Goal: Answer question/provide support

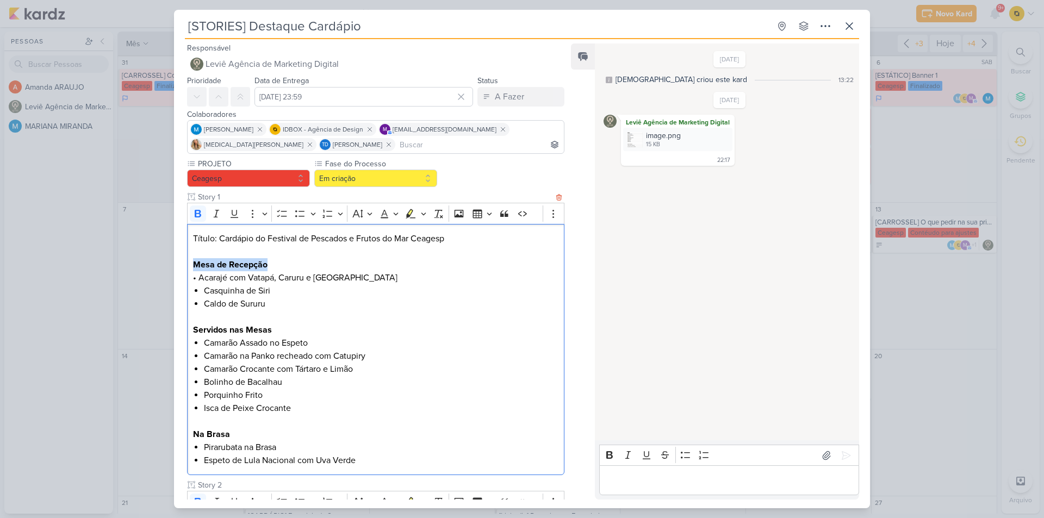
drag, startPoint x: 269, startPoint y: 264, endPoint x: 192, endPoint y: 266, distance: 77.2
click at [192, 266] on div "Título: Cardápio do Festival de Pescados e Frutos do Mar Ceagesp Mesa de Recepç…" at bounding box center [375, 350] width 377 height 252
copy strong "Mesa de Recepção"
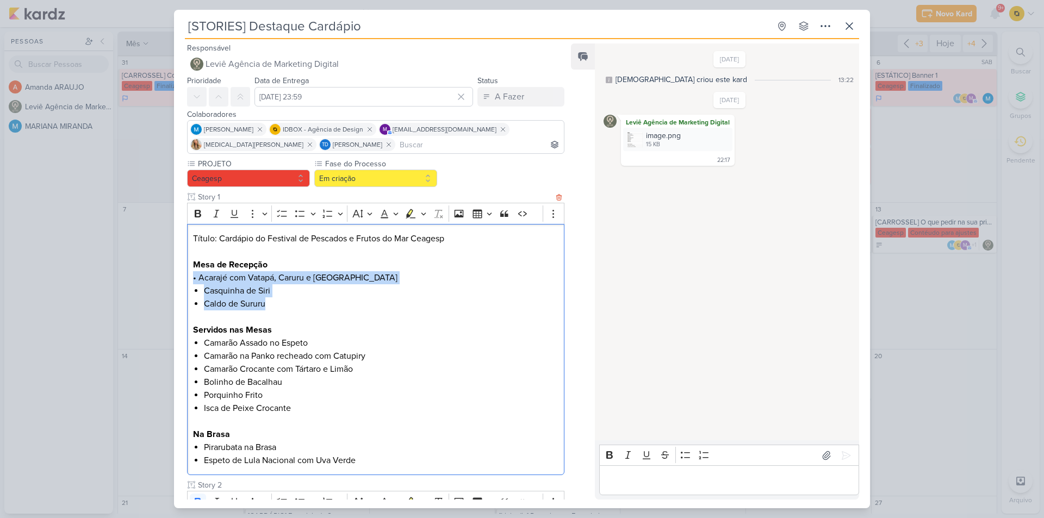
drag, startPoint x: 279, startPoint y: 304, endPoint x: 192, endPoint y: 283, distance: 89.5
click at [192, 283] on div "Título: Cardápio do Festival de Pescados e Frutos do Mar Ceagesp Mesa de Recepç…" at bounding box center [375, 350] width 377 height 252
copy div "• Acarajé com Vatapá, Caruru e Camarão Casquinha de Siri Caldo de [GEOGRAPHIC_D…"
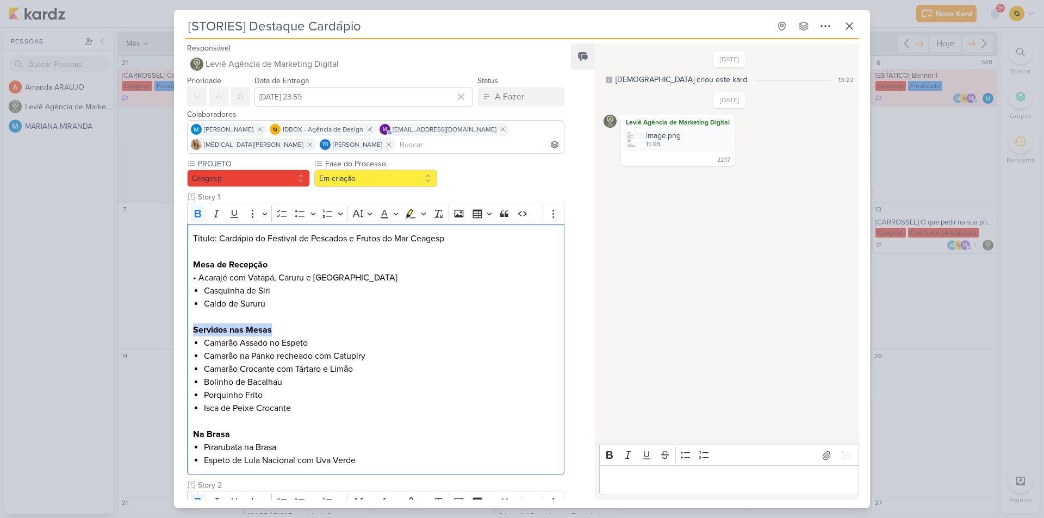
drag, startPoint x: 278, startPoint y: 327, endPoint x: 181, endPoint y: 327, distance: 97.3
copy strong "Servidos nas Mesas"
drag, startPoint x: 315, startPoint y: 341, endPoint x: 205, endPoint y: 343, distance: 109.8
click at [205, 343] on li "Camarão Assado no Espeto" at bounding box center [381, 343] width 354 height 13
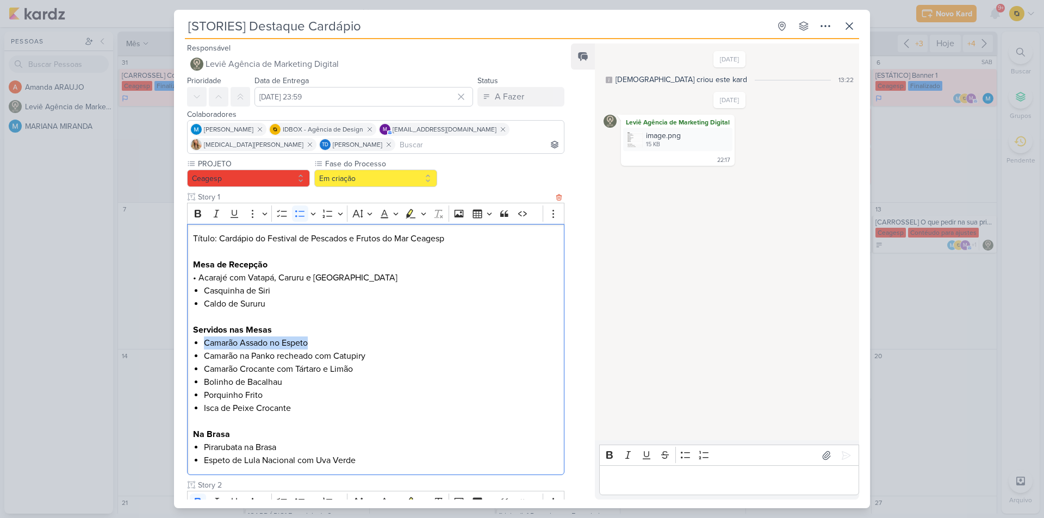
copy li "Camarão Assado no Espeto"
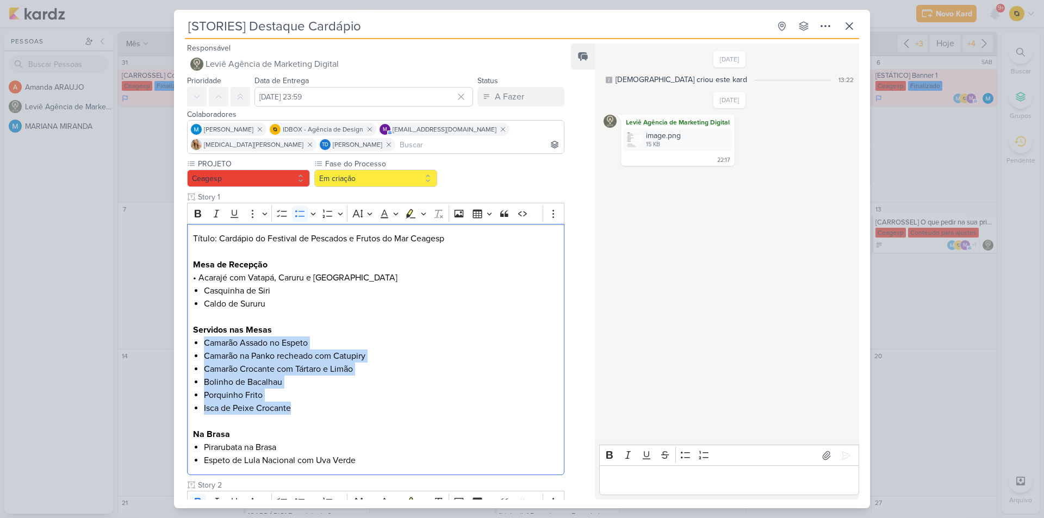
drag, startPoint x: 310, startPoint y: 407, endPoint x: 178, endPoint y: 338, distance: 149.1
copy ul "Camarão Assado no Espeto Camarão na Panko recheado com Catupiry Camarão Crocant…"
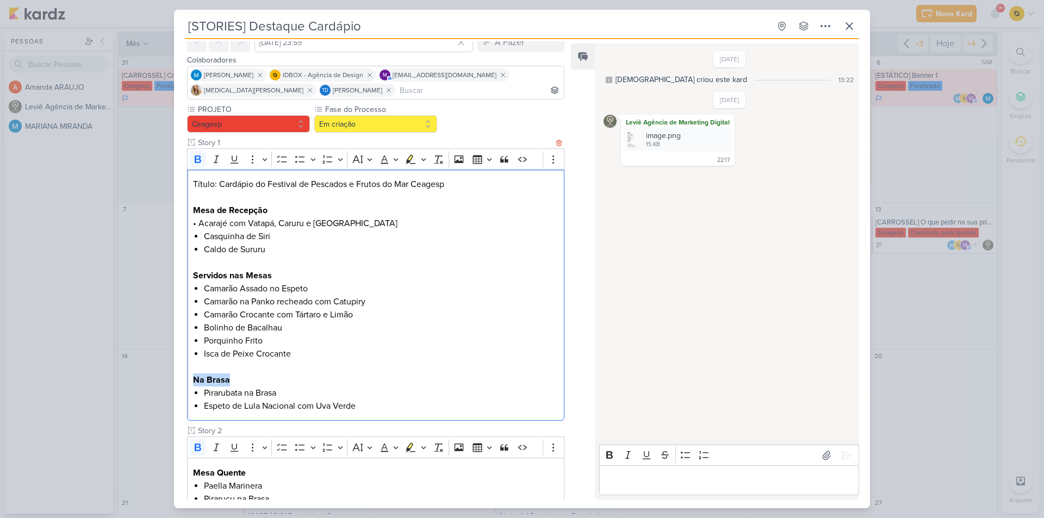
drag, startPoint x: 238, startPoint y: 383, endPoint x: 190, endPoint y: 381, distance: 47.4
click at [190, 381] on div "Título: Cardápio do Festival de Pescados e Frutos do Mar Ceagesp Mesa de Recepç…" at bounding box center [375, 296] width 377 height 252
copy strong "Na Brasa"
drag, startPoint x: 351, startPoint y: 401, endPoint x: 204, endPoint y: 398, distance: 147.4
click at [204, 398] on ul "Pirarubata na Brasa Espeto de Lula Nacional com Uva Verde" at bounding box center [381, 400] width 354 height 26
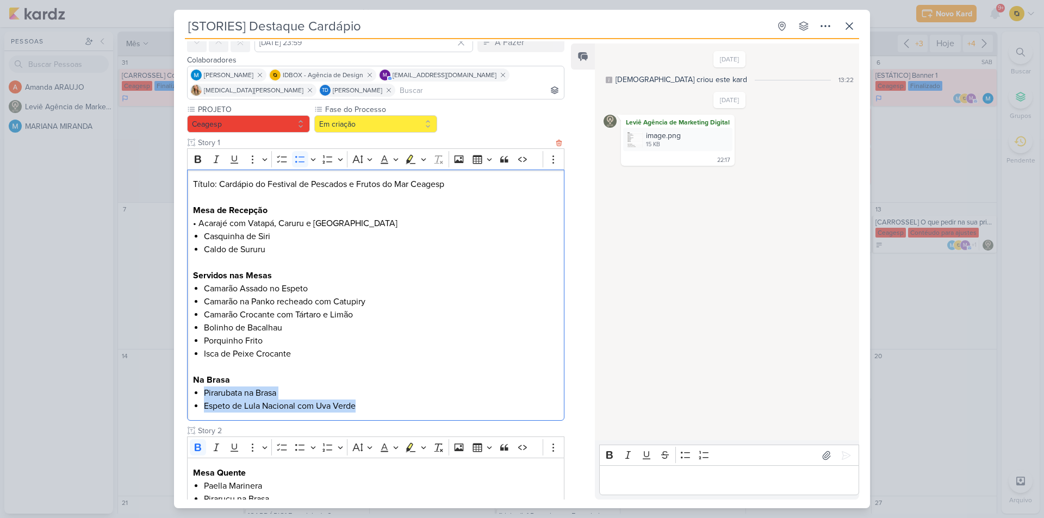
copy ul "Pirarubata na Brasa Espeto de Lula Nacional com Uva Verde"
drag, startPoint x: 354, startPoint y: 27, endPoint x: 250, endPoint y: 28, distance: 103.9
click at [250, 28] on input "[STORIES] Destaque Cardápio" at bounding box center [477, 26] width 585 height 20
click at [821, 458] on icon at bounding box center [826, 455] width 11 height 11
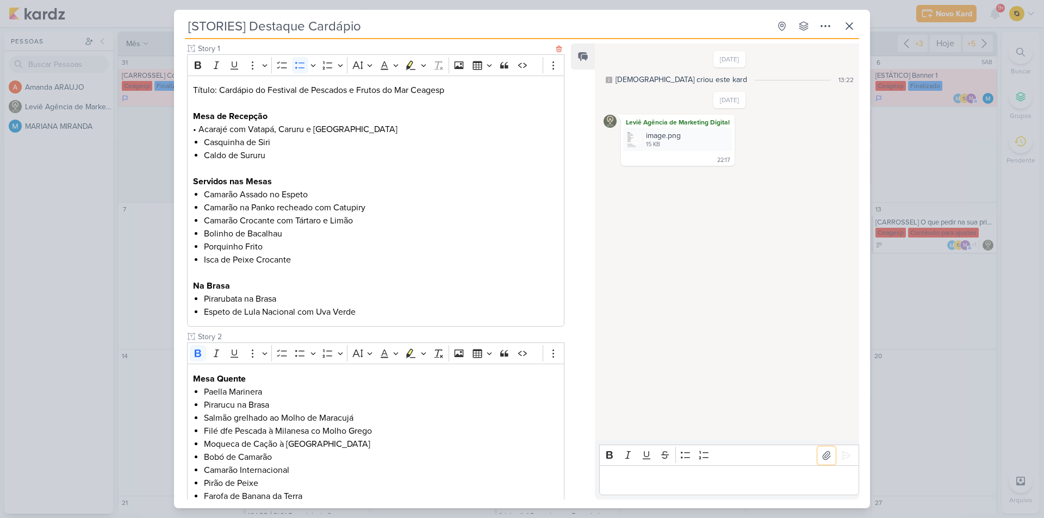
scroll to position [272, 0]
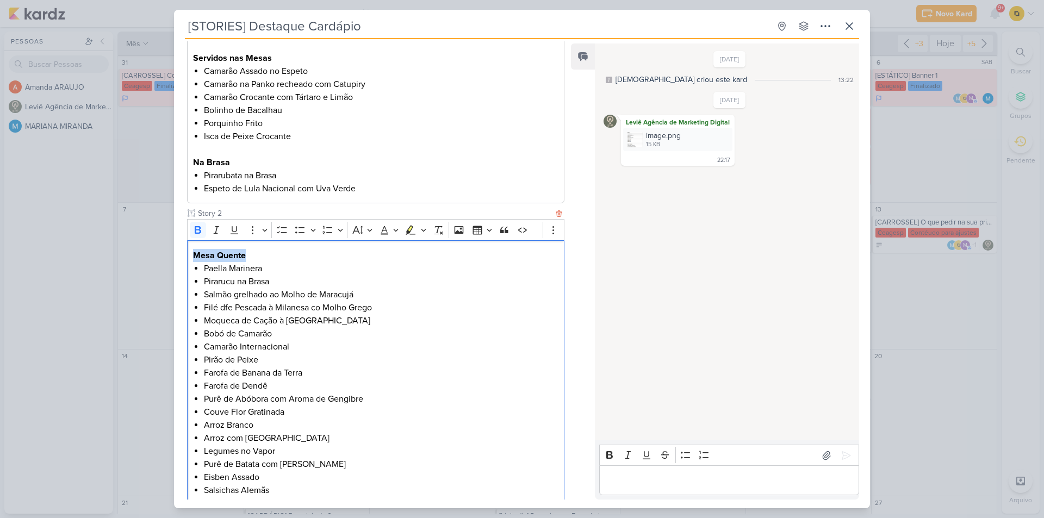
drag, startPoint x: 248, startPoint y: 258, endPoint x: 183, endPoint y: 254, distance: 65.9
click at [183, 254] on div "PROJETO [GEOGRAPHIC_DATA] Fase do Processo" at bounding box center [371, 499] width 395 height 1226
copy strong "Mesa Quente"
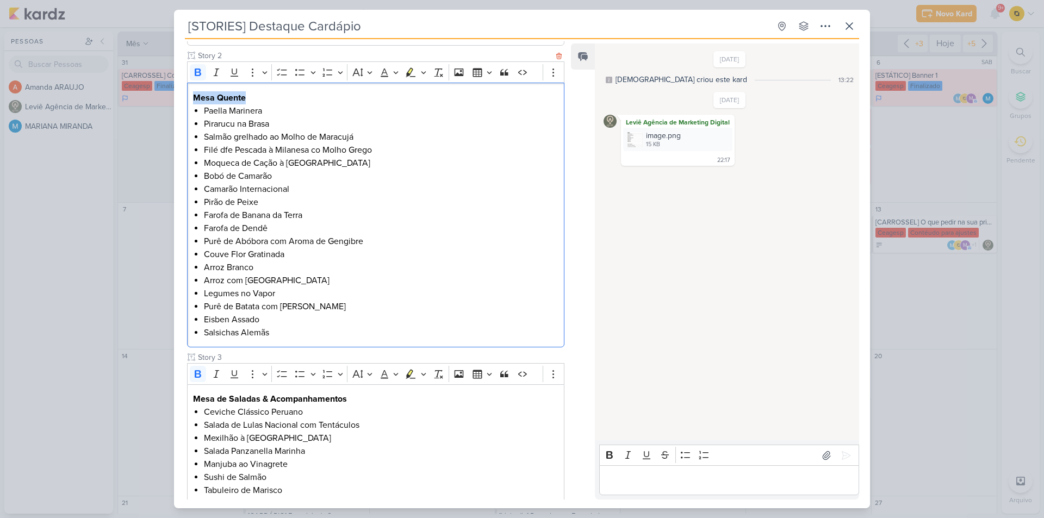
scroll to position [435, 0]
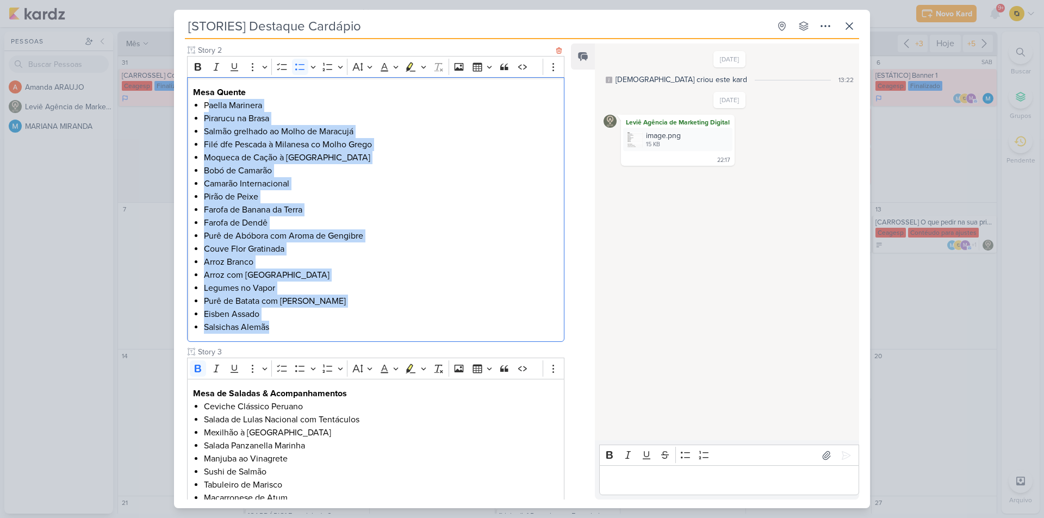
drag, startPoint x: 297, startPoint y: 318, endPoint x: 206, endPoint y: 104, distance: 232.2
click at [206, 104] on ul "Paella Marinera Pirarucu na Brasa Salmão grelhado ao Molho de Maracujá Filé dfe…" at bounding box center [381, 216] width 354 height 235
copy ul "Paella Marinera Pirarucu na Brasa Salmão grelhado ao Molho de Maracujá Filé dfe…"
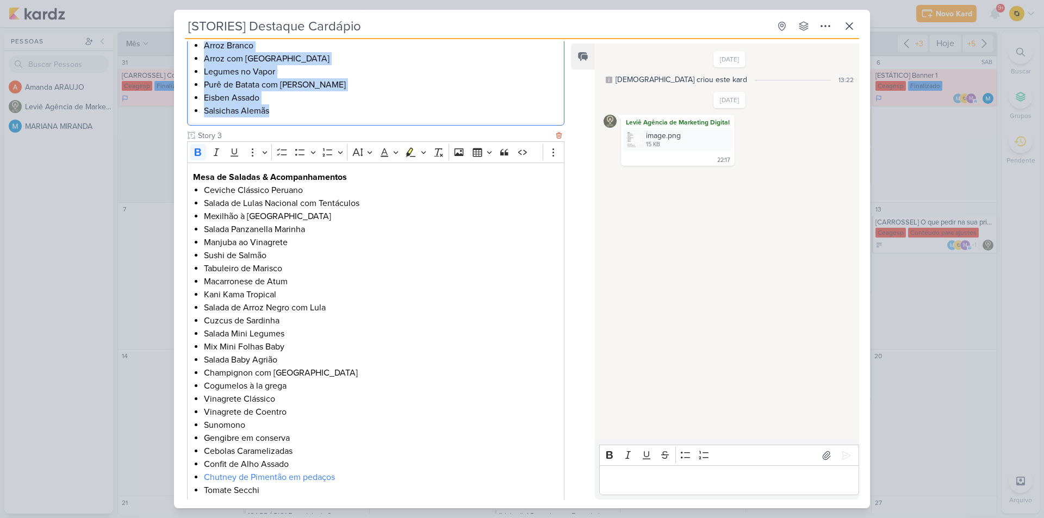
scroll to position [652, 0]
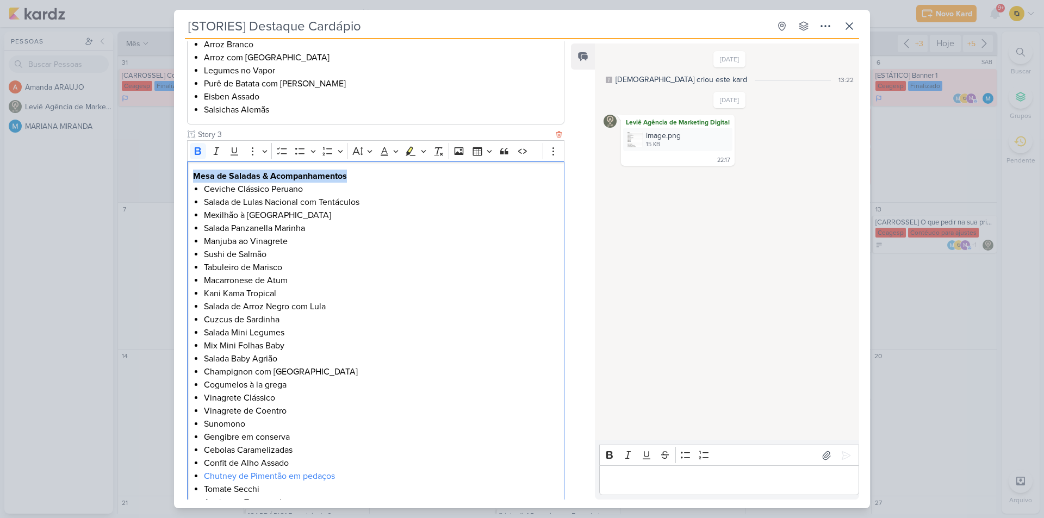
drag, startPoint x: 356, startPoint y: 176, endPoint x: 193, endPoint y: 175, distance: 163.1
click at [193, 175] on p "Mesa de Saladas & Acompanhamentos" at bounding box center [375, 176] width 365 height 13
copy strong "Mesa de Saladas & Acompanhamentos"
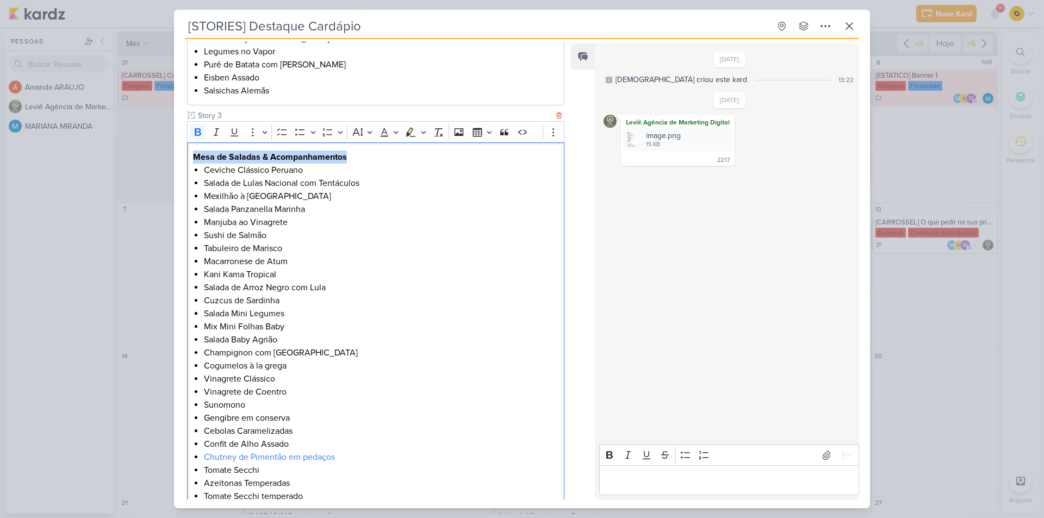
scroll to position [761, 0]
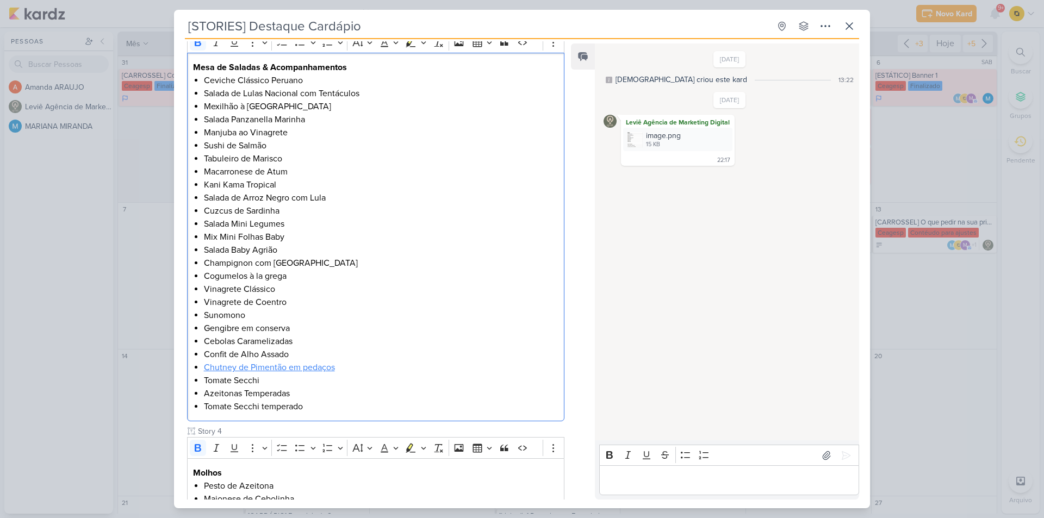
click at [310, 370] on link "Chutney de Pimentão em pedaços" at bounding box center [269, 367] width 131 height 11
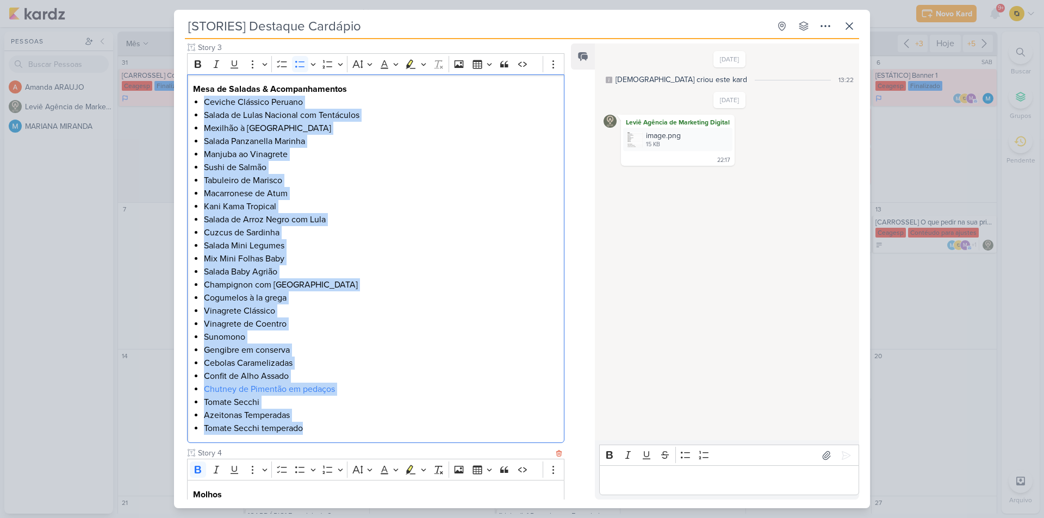
scroll to position [751, 0]
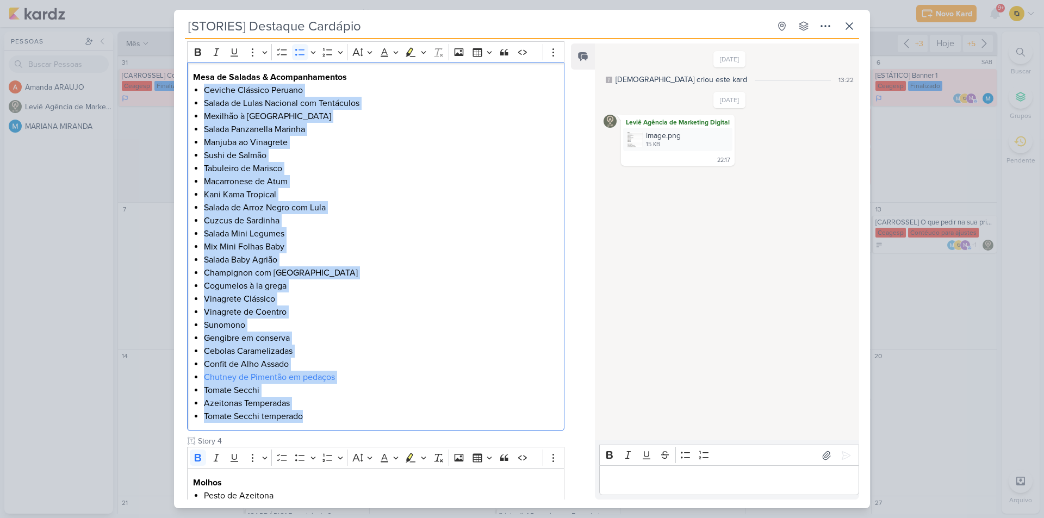
drag, startPoint x: 199, startPoint y: 242, endPoint x: 314, endPoint y: 416, distance: 208.7
click at [314, 416] on div "Mesa de Saladas & Acompanhamentos Ceviche Clássico Peruano Salada de Lulas Naci…" at bounding box center [375, 247] width 377 height 369
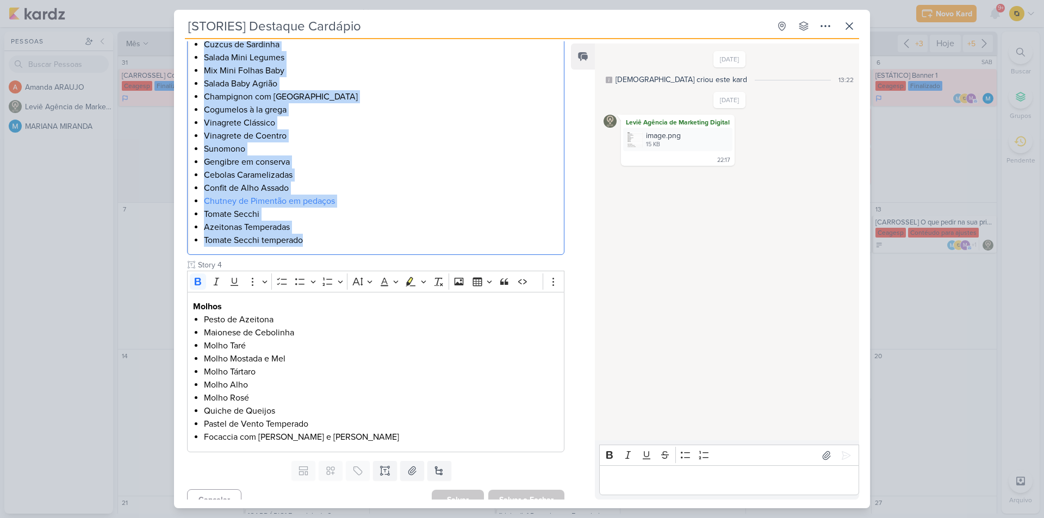
scroll to position [941, 0]
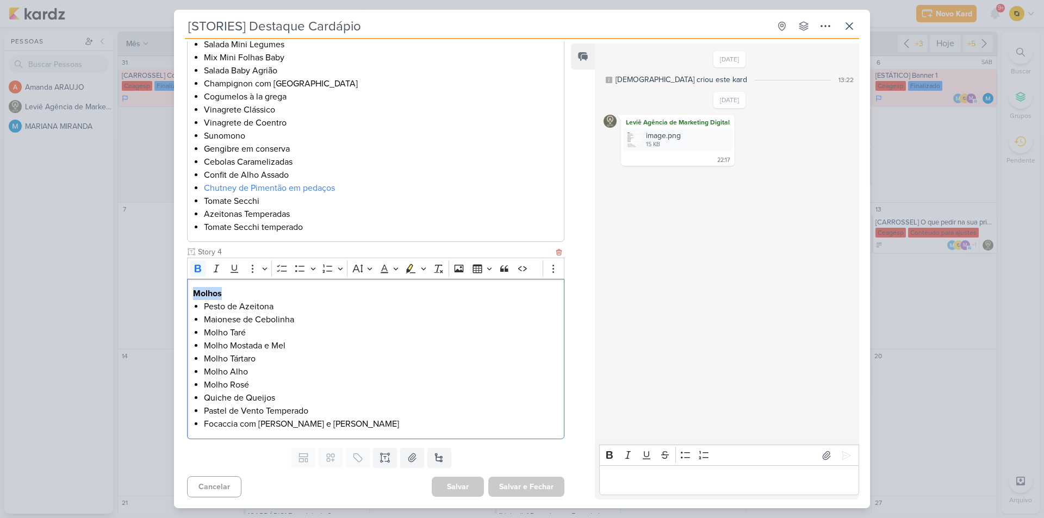
drag, startPoint x: 229, startPoint y: 290, endPoint x: 178, endPoint y: 290, distance: 50.6
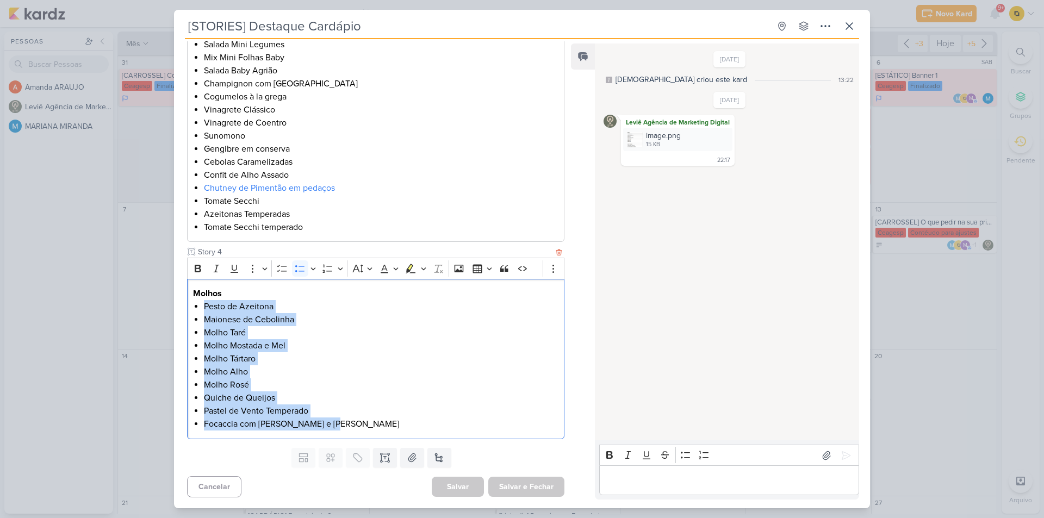
drag, startPoint x: 335, startPoint y: 425, endPoint x: 200, endPoint y: 304, distance: 181.7
click at [200, 304] on div "Molhos Pesto de Azeitona Maionese de Cebolinha Molho Taré Molho Mostada e Mel M…" at bounding box center [375, 359] width 377 height 160
click at [822, 459] on icon at bounding box center [826, 455] width 11 height 11
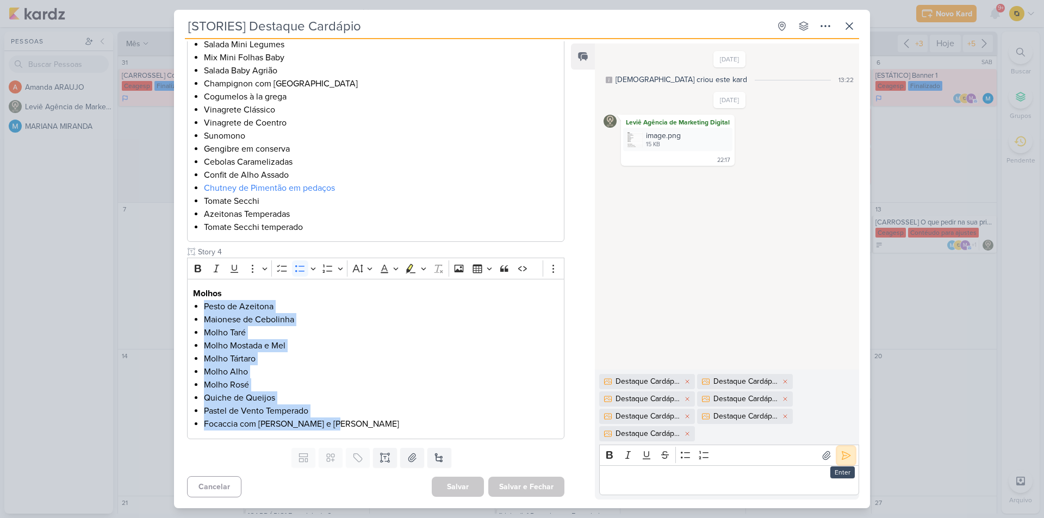
click at [842, 452] on icon at bounding box center [846, 455] width 8 height 8
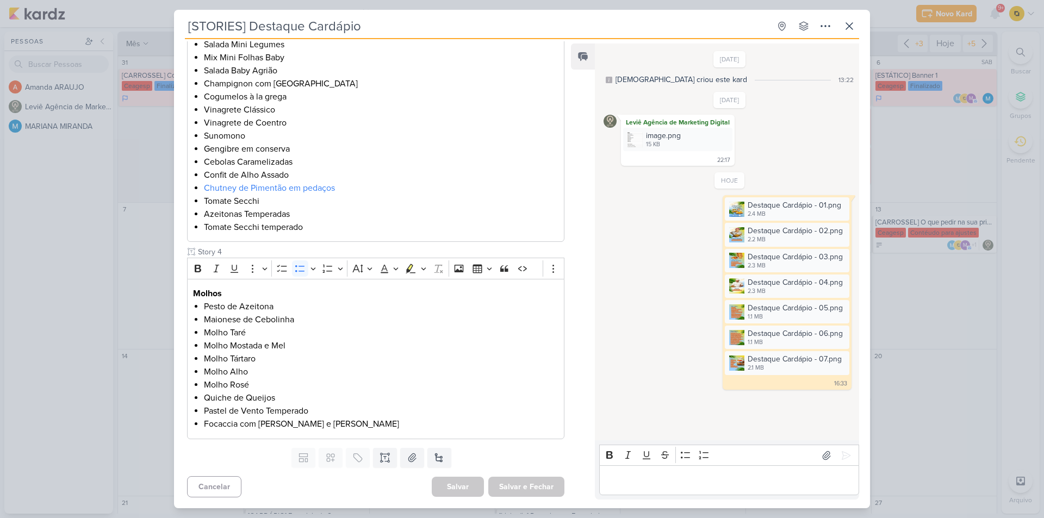
click at [69, 275] on div "[STORIES] Destaque Cardápio Criado por [DEMOGRAPHIC_DATA]" at bounding box center [522, 259] width 1044 height 518
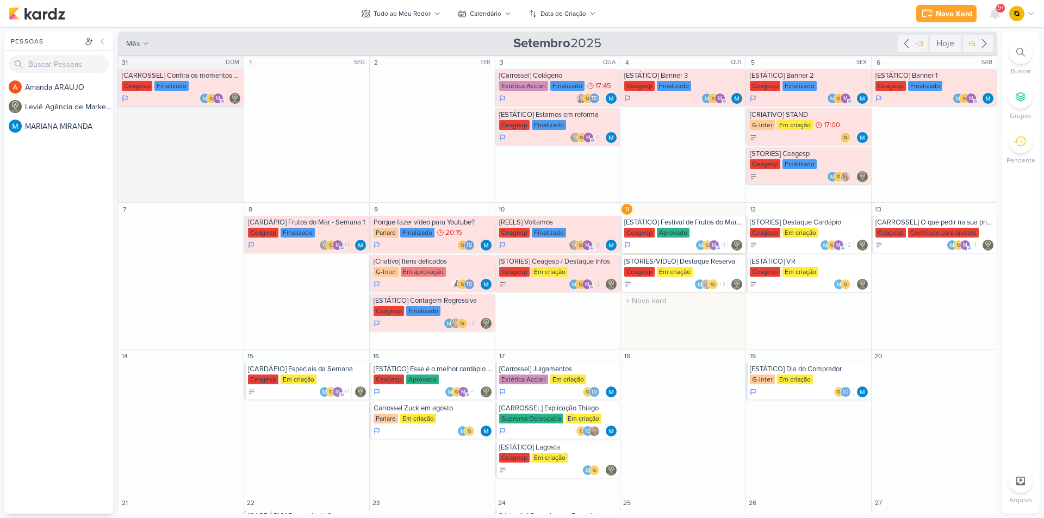
click at [683, 223] on div "[ESTÁTICO] Festival de Frutos do Mar está de volta!" at bounding box center [683, 222] width 119 height 9
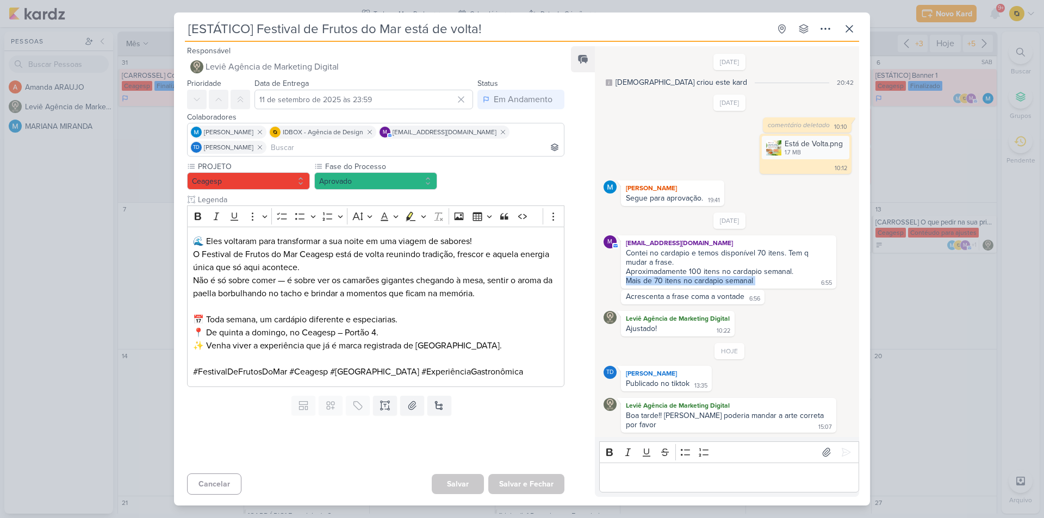
drag, startPoint x: 750, startPoint y: 284, endPoint x: 620, endPoint y: 281, distance: 130.0
click at [621, 281] on div "m [EMAIL_ADDRESS][DOMAIN_NAME] Contei no cardapio e temos disponível 70 itens. …" at bounding box center [728, 261] width 215 height 53
click at [701, 284] on div "Mais de 70 itens no cardapio semanal" at bounding box center [689, 280] width 127 height 9
drag, startPoint x: 663, startPoint y: 281, endPoint x: 689, endPoint y: 282, distance: 26.7
click at [689, 282] on div "Mais de 70 itens no cardapio semanal" at bounding box center [689, 280] width 127 height 9
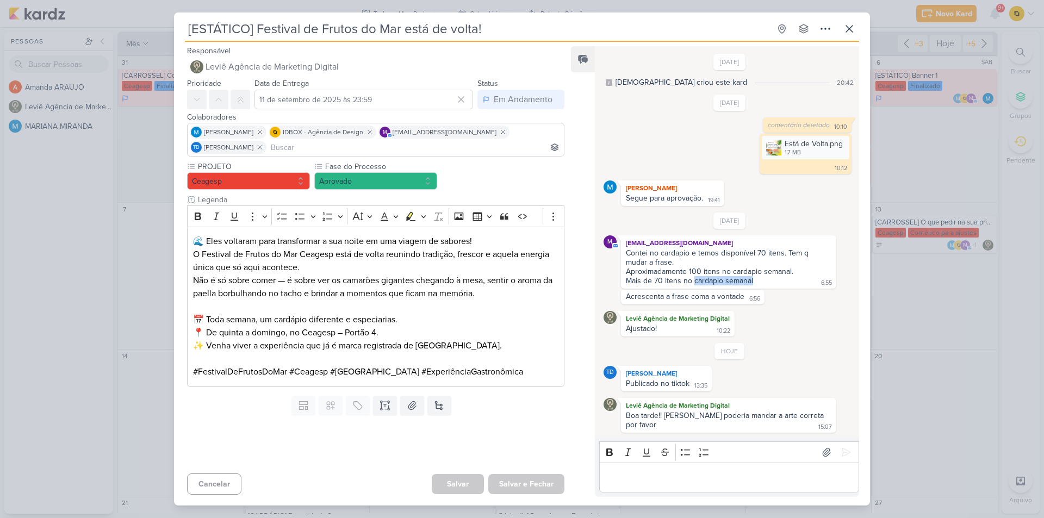
drag, startPoint x: 693, startPoint y: 281, endPoint x: 752, endPoint y: 280, distance: 58.7
click at [752, 280] on div "Contei no cardapio e temos disponível 70 itens. Tem q mudar a frase. Aproximada…" at bounding box center [728, 267] width 211 height 38
drag, startPoint x: 689, startPoint y: 298, endPoint x: 751, endPoint y: 301, distance: 62.1
click at [751, 301] on div "Acrescenta a frase coma a vontade 6:56 6:56" at bounding box center [693, 297] width 144 height 15
click at [738, 299] on div "Acrescenta a frase coma a vontade" at bounding box center [685, 296] width 119 height 9
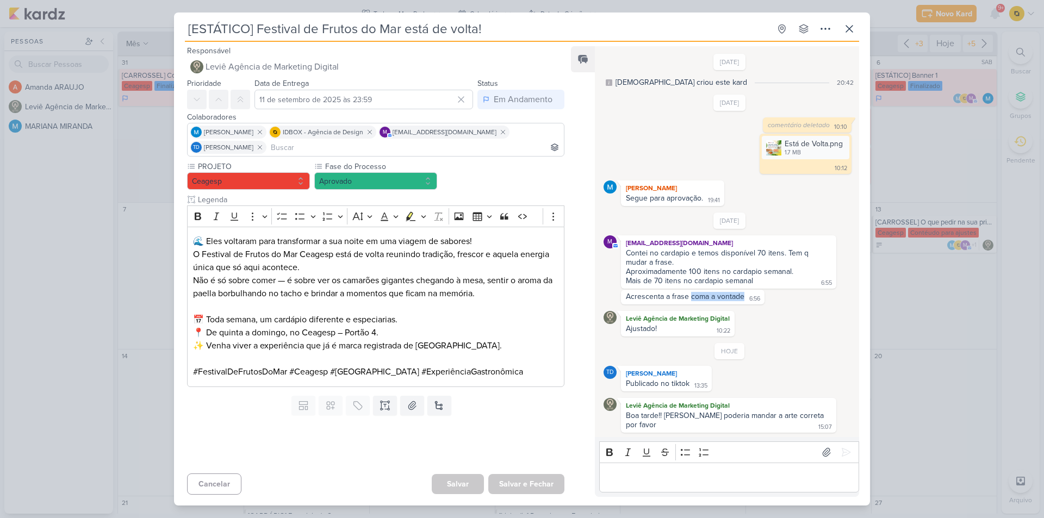
drag, startPoint x: 689, startPoint y: 298, endPoint x: 744, endPoint y: 301, distance: 54.5
click at [744, 301] on div "Acrescenta a frase coma a vontade 6:56" at bounding box center [692, 297] width 139 height 10
click at [821, 450] on icon at bounding box center [826, 452] width 11 height 11
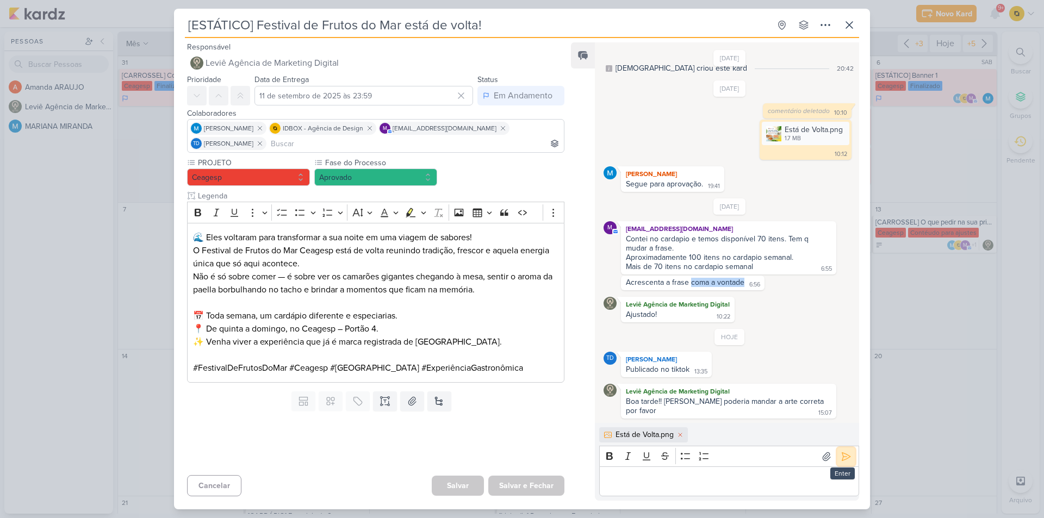
click at [845, 455] on icon at bounding box center [846, 456] width 11 height 11
